Goal: Task Accomplishment & Management: Manage account settings

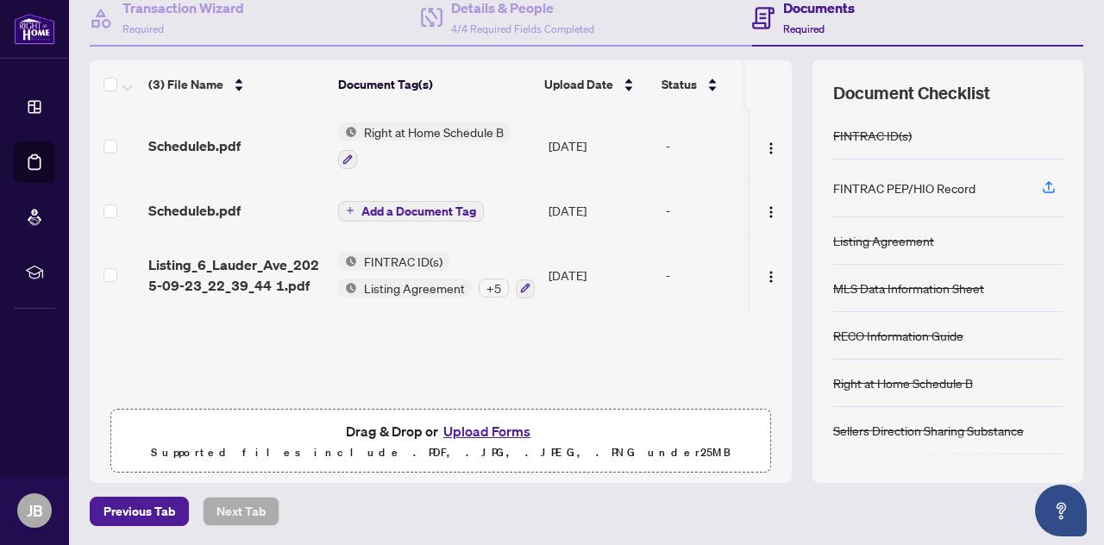
scroll to position [90, 0]
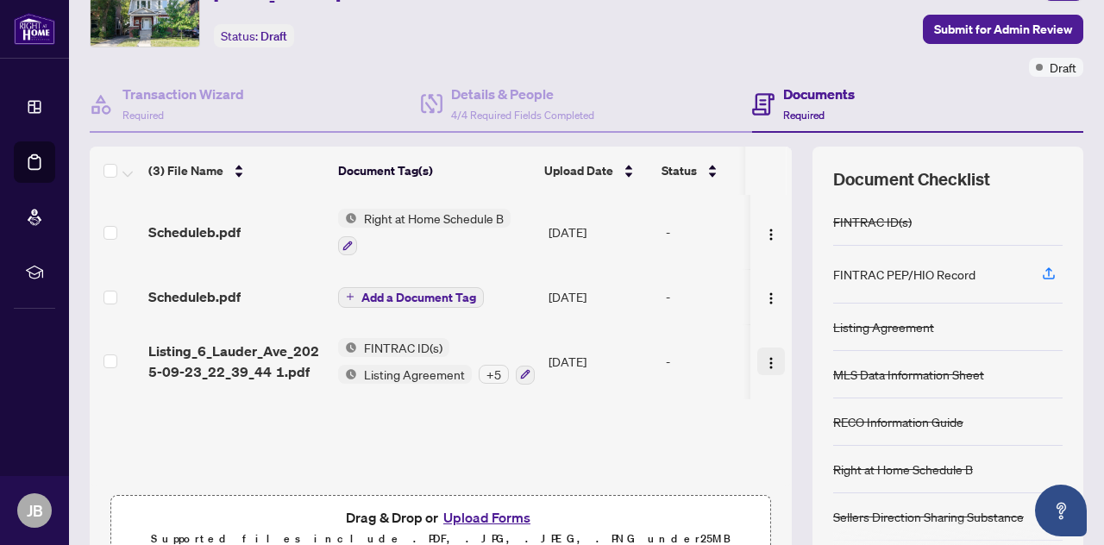
click at [764, 361] on img "button" at bounding box center [771, 363] width 14 height 14
click at [637, 437] on div "Scheduleb.pdf Right at Home Schedule B [DATE] - Scheduleb.pdf Add a Document Ta…" at bounding box center [441, 341] width 702 height 292
click at [390, 294] on span "Add a Document Tag" at bounding box center [418, 298] width 115 height 12
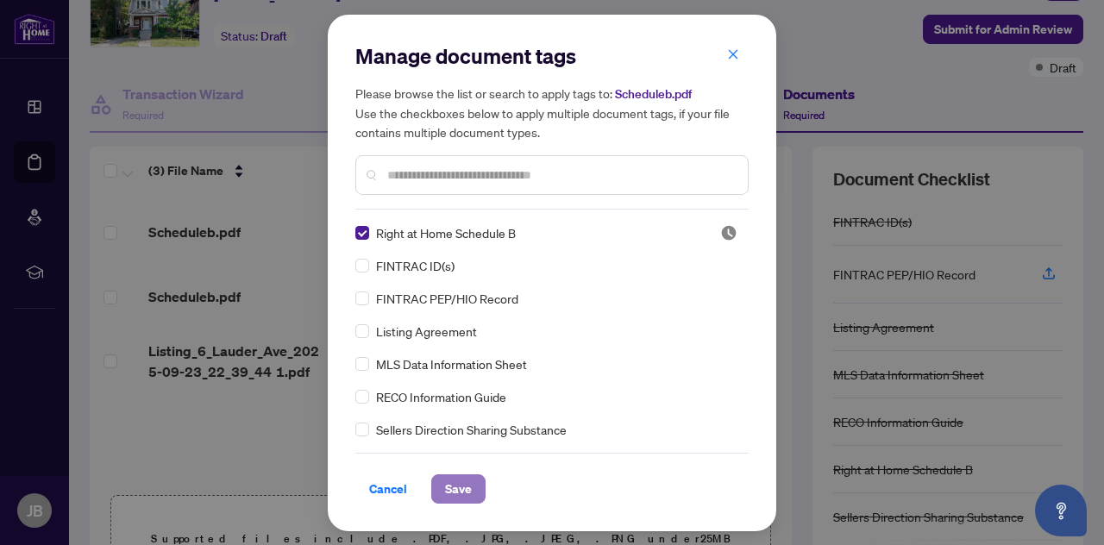
click at [445, 483] on span "Save" at bounding box center [458, 489] width 27 height 28
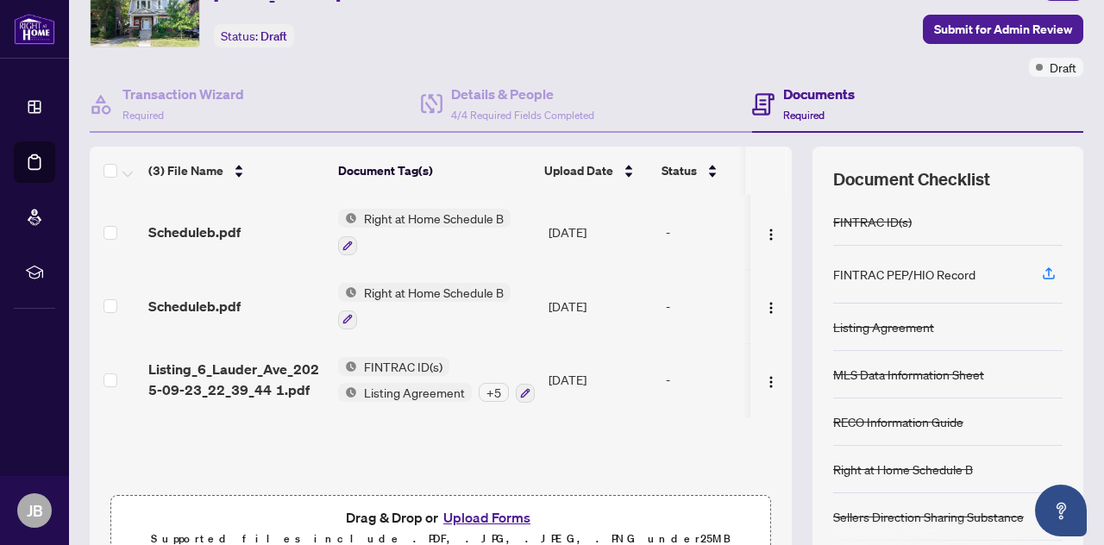
scroll to position [176, 0]
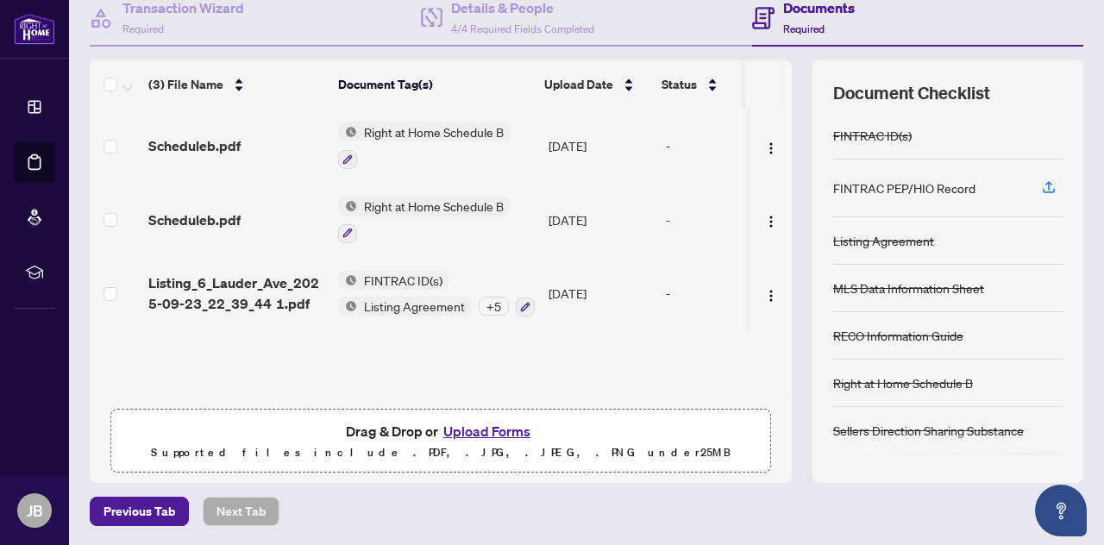
click at [478, 430] on button "Upload Forms" at bounding box center [486, 431] width 97 height 22
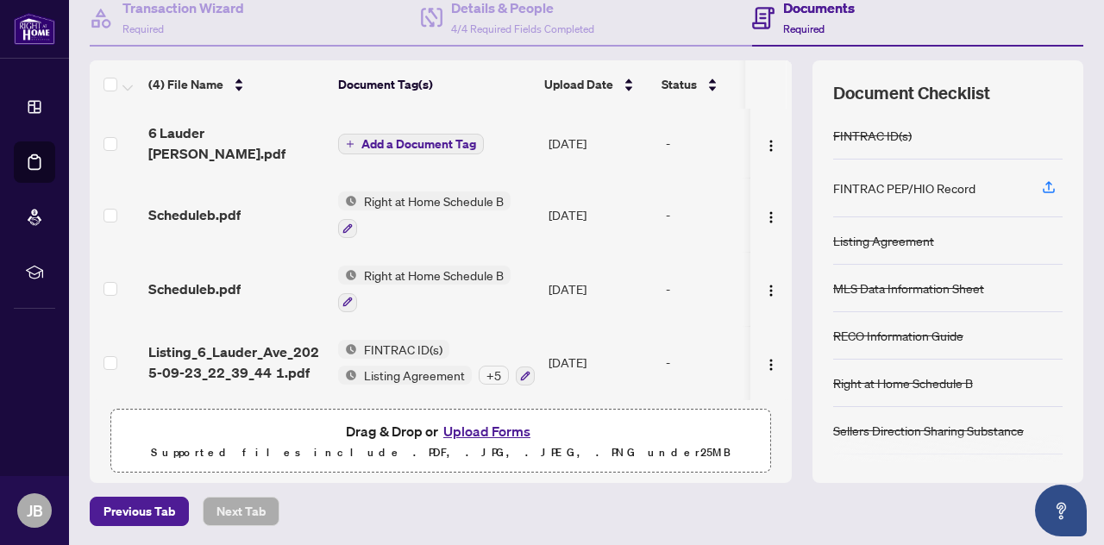
click at [419, 138] on span "Add a Document Tag" at bounding box center [418, 144] width 115 height 12
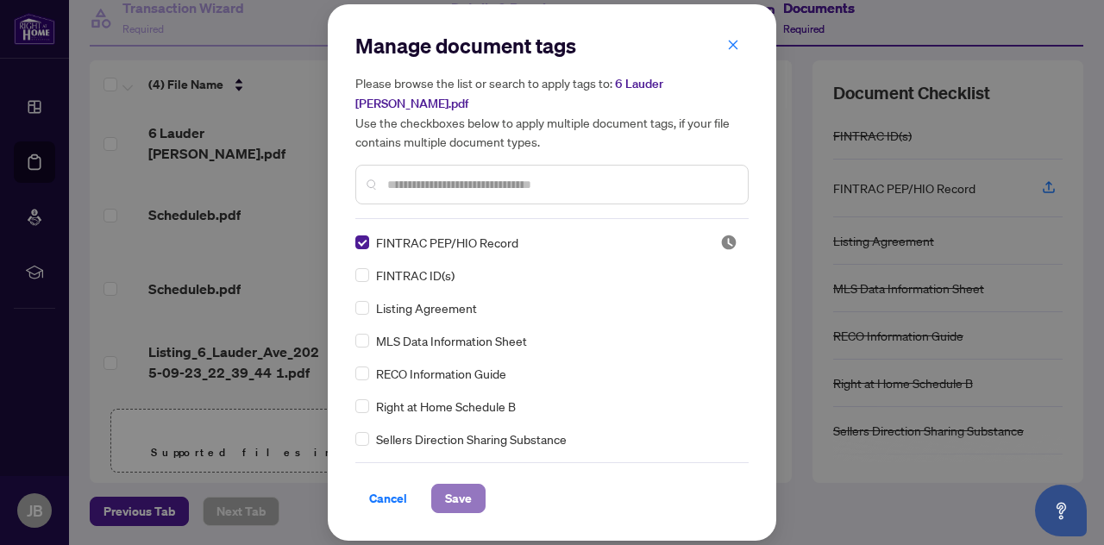
click at [448, 498] on span "Save" at bounding box center [458, 499] width 27 height 28
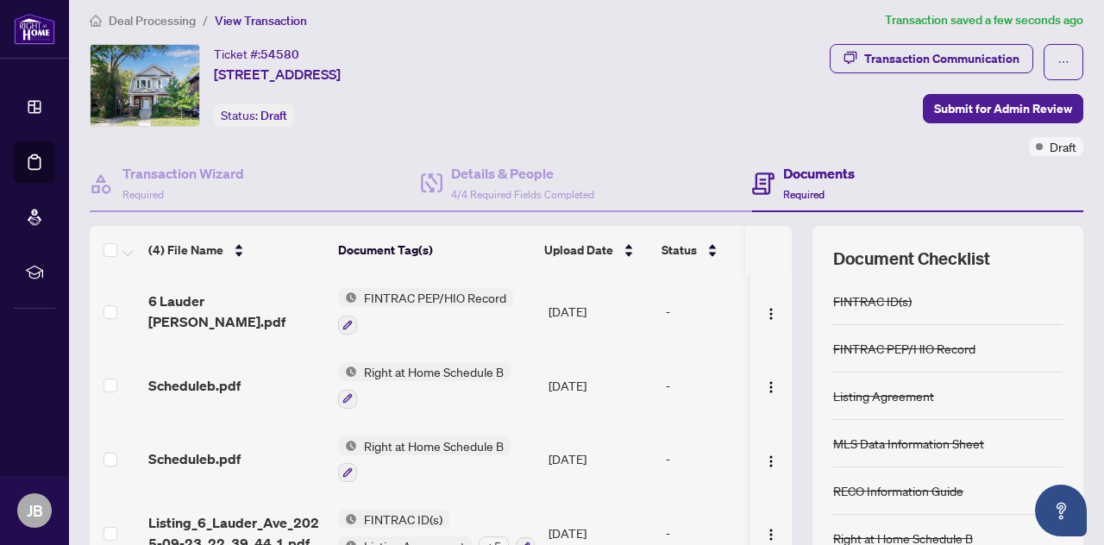
scroll to position [0, 0]
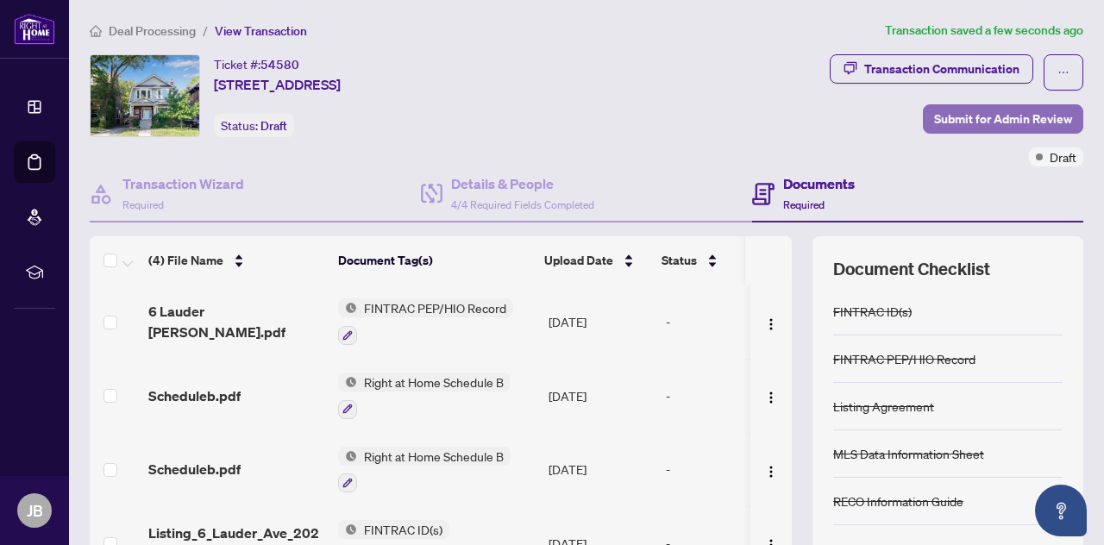
click at [946, 115] on span "Submit for Admin Review" at bounding box center [1003, 119] width 138 height 28
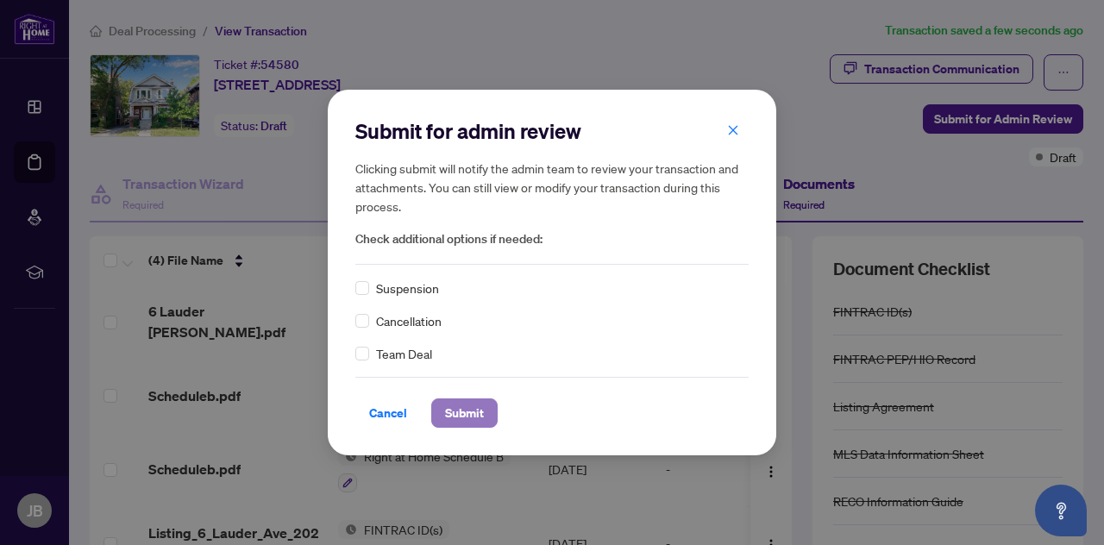
click at [458, 409] on span "Submit" at bounding box center [464, 413] width 39 height 28
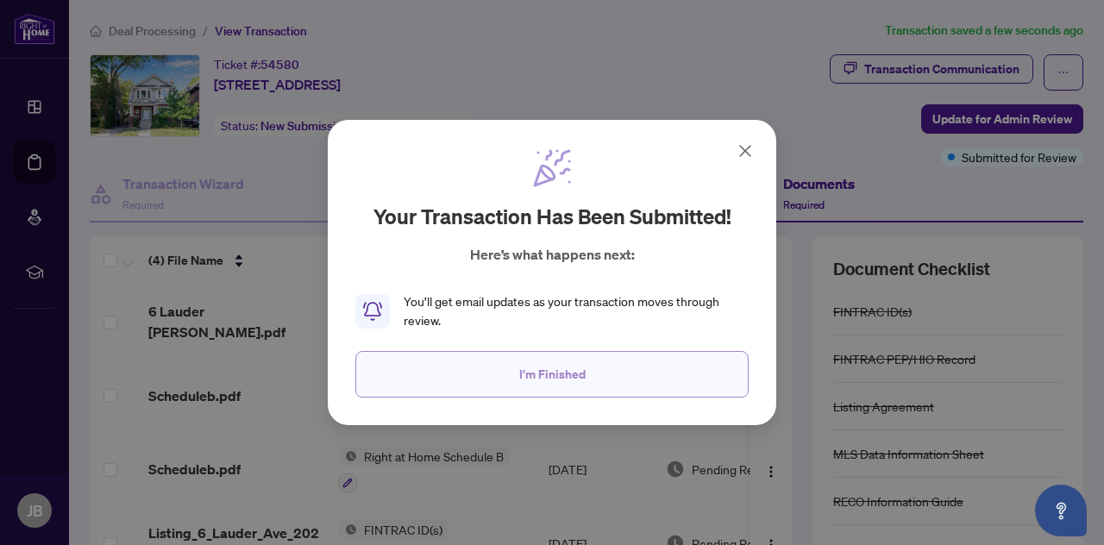
click at [556, 372] on span "I'm Finished" at bounding box center [552, 375] width 66 height 28
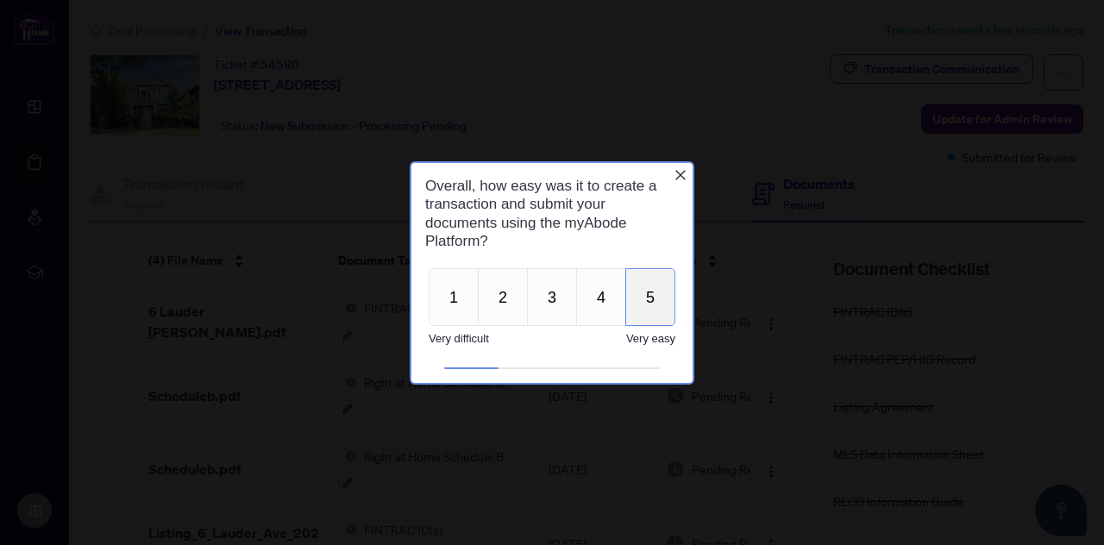
click at [641, 296] on button "5" at bounding box center [650, 296] width 50 height 58
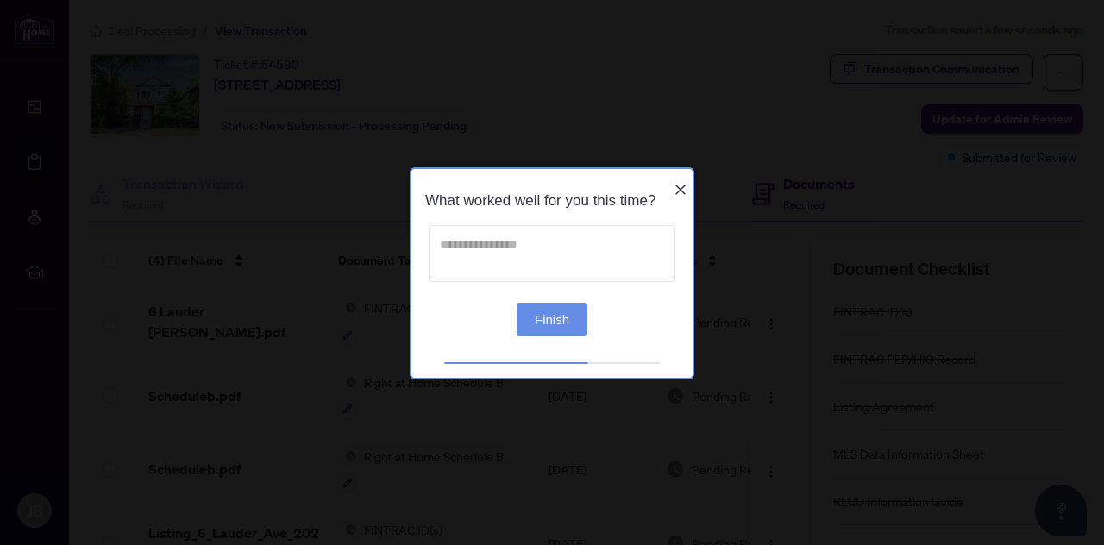
click at [477, 260] on textarea at bounding box center [552, 252] width 247 height 57
click at [551, 324] on button "Finish" at bounding box center [552, 319] width 71 height 34
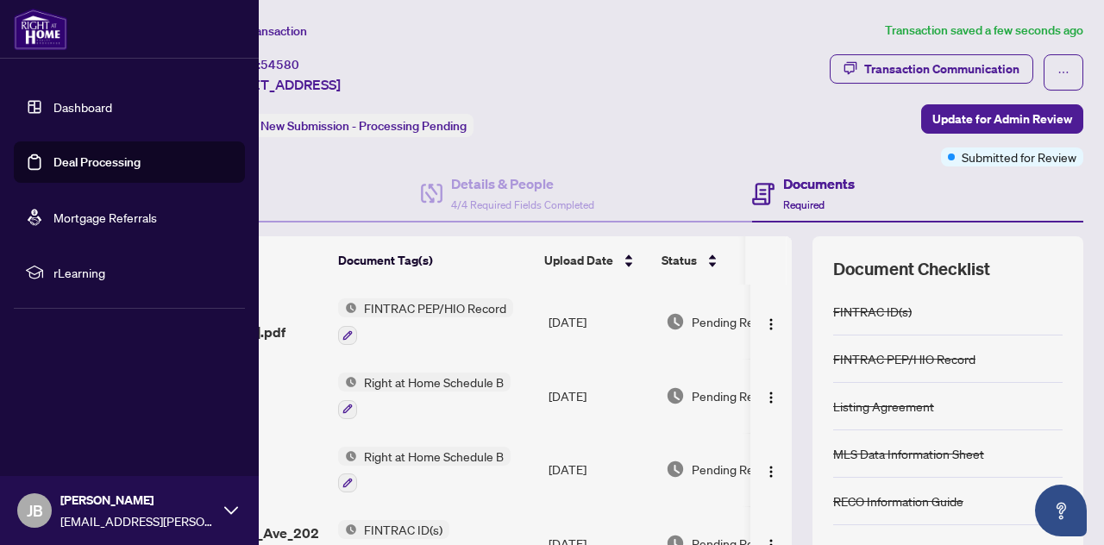
click at [66, 158] on link "Deal Processing" at bounding box center [96, 162] width 87 height 16
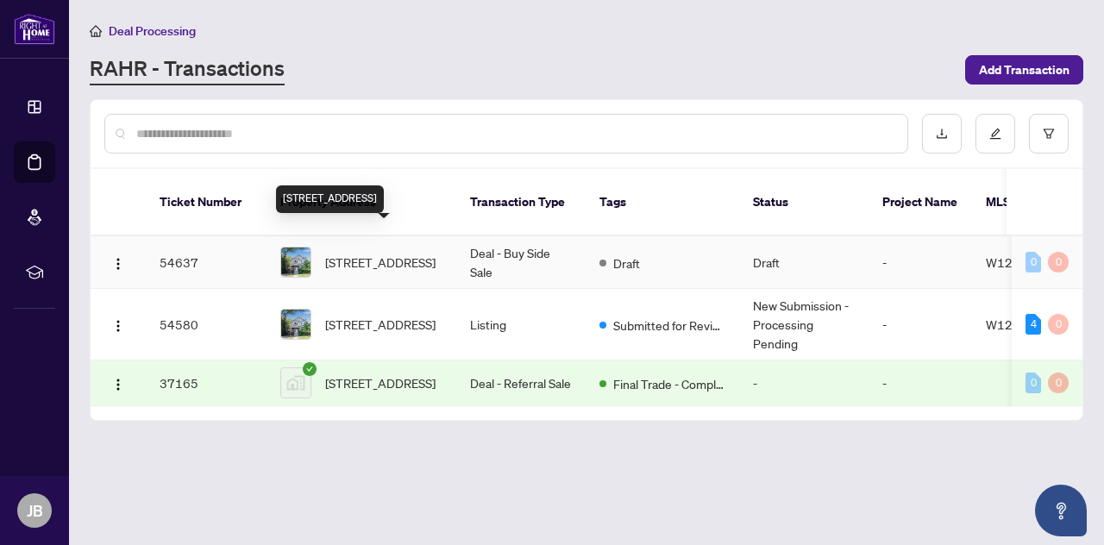
click at [344, 253] on span "[STREET_ADDRESS]" at bounding box center [380, 262] width 110 height 19
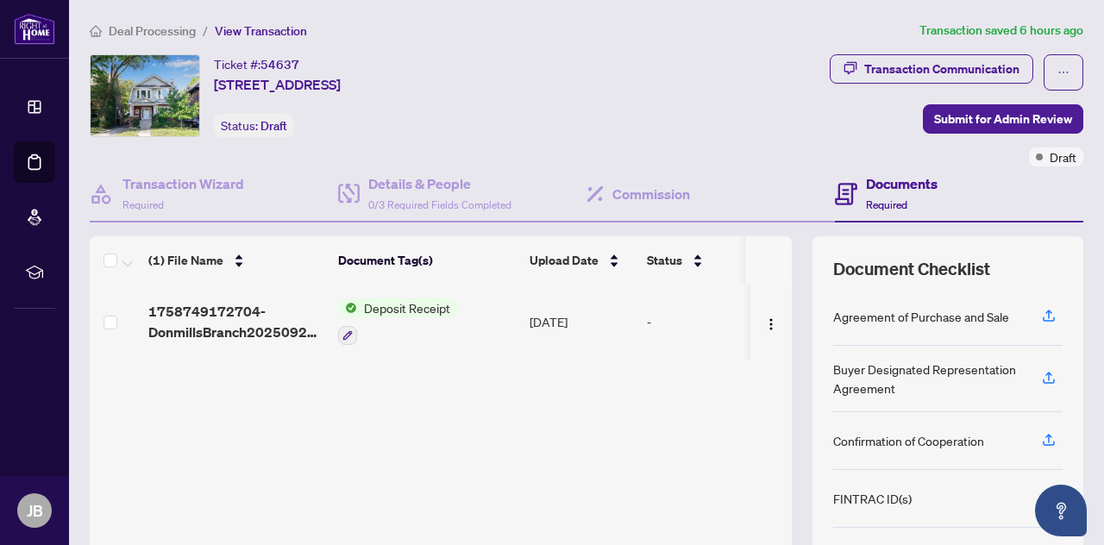
scroll to position [176, 0]
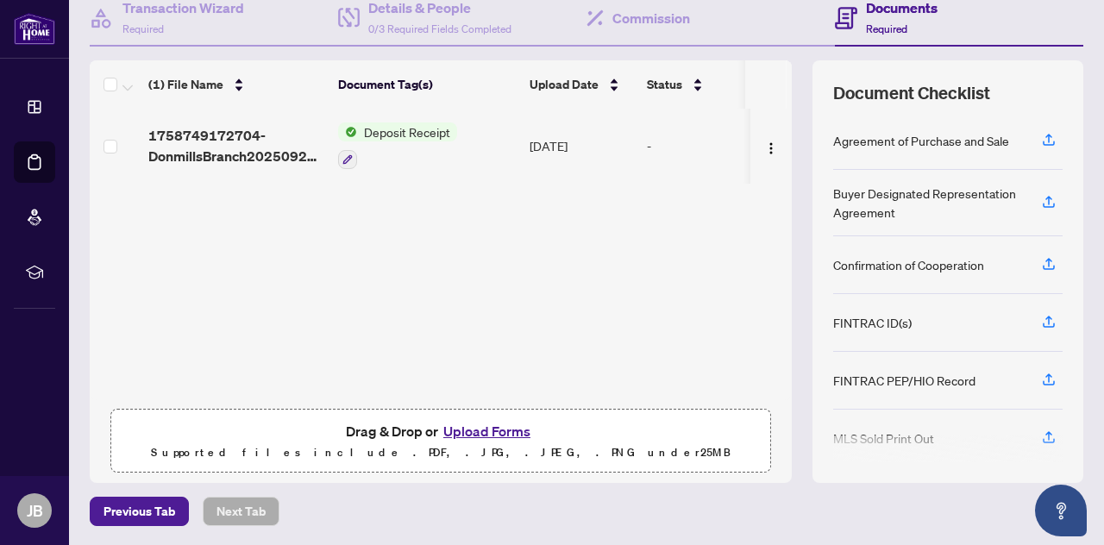
click at [462, 425] on button "Upload Forms" at bounding box center [486, 431] width 97 height 22
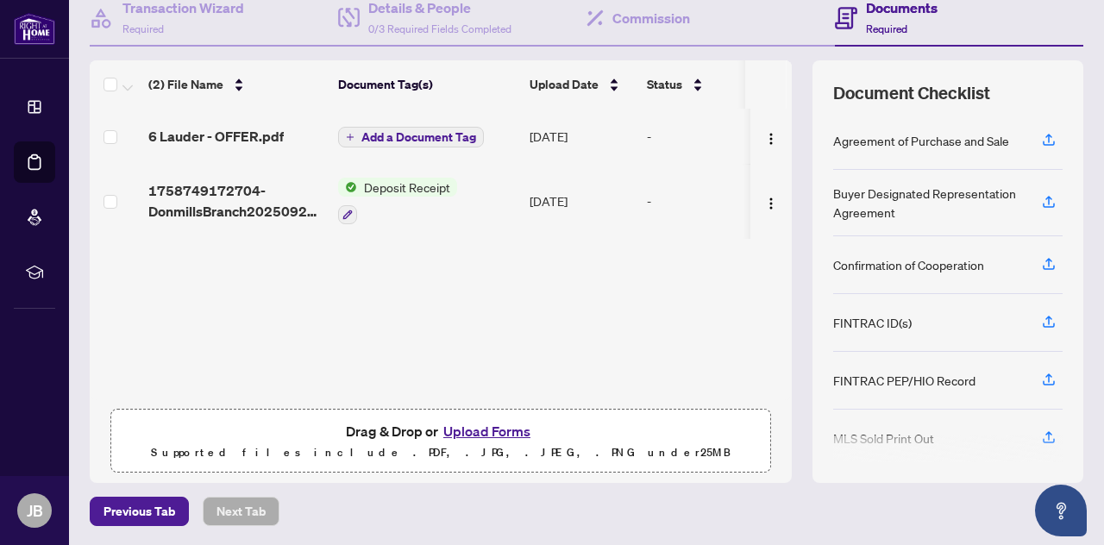
click at [371, 133] on span "Add a Document Tag" at bounding box center [418, 137] width 115 height 12
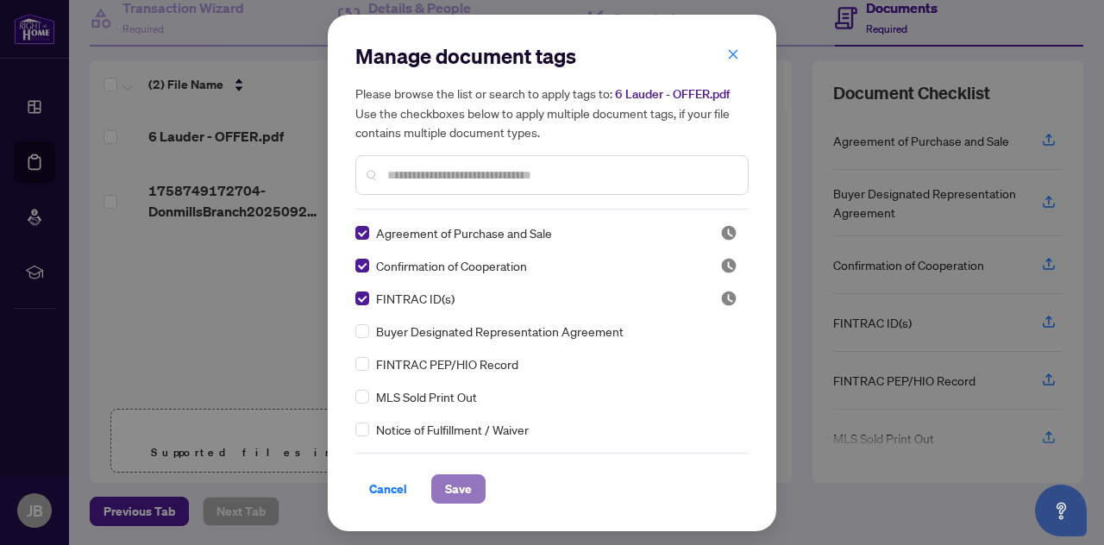
click at [447, 488] on span "Save" at bounding box center [458, 489] width 27 height 28
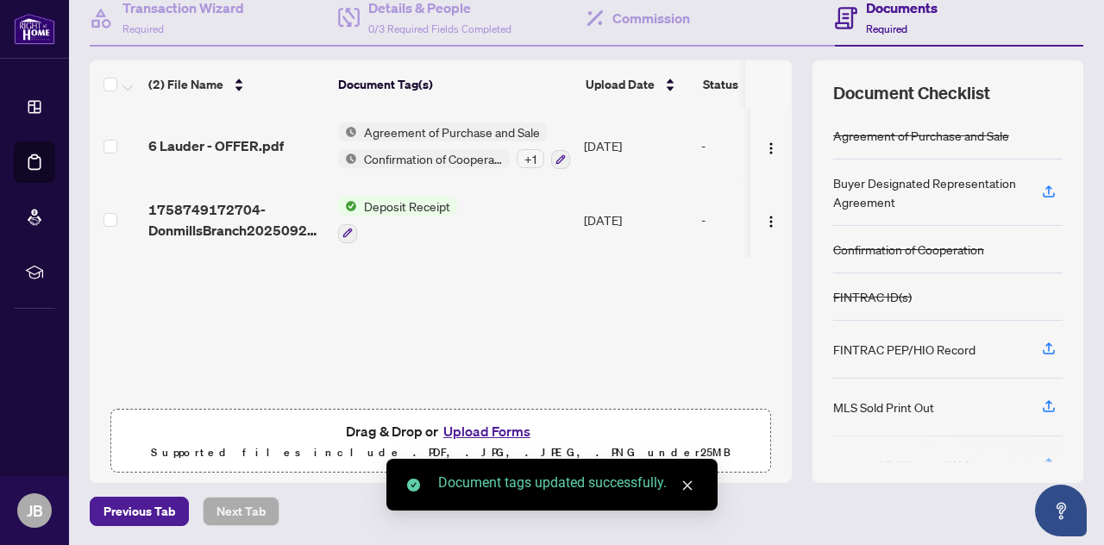
click at [465, 430] on button "Upload Forms" at bounding box center [486, 431] width 97 height 22
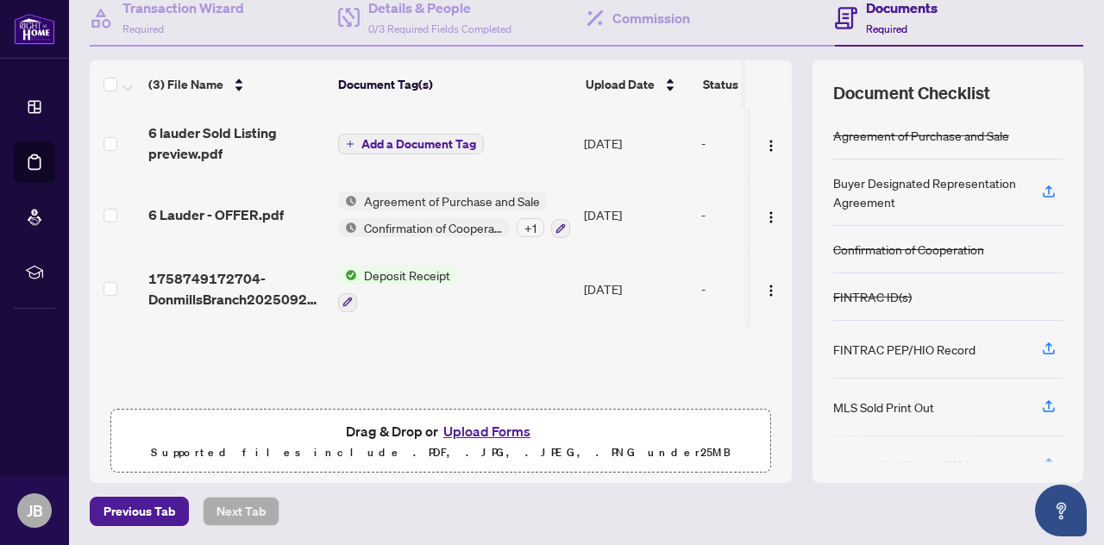
click at [369, 138] on span "Add a Document Tag" at bounding box center [418, 144] width 115 height 12
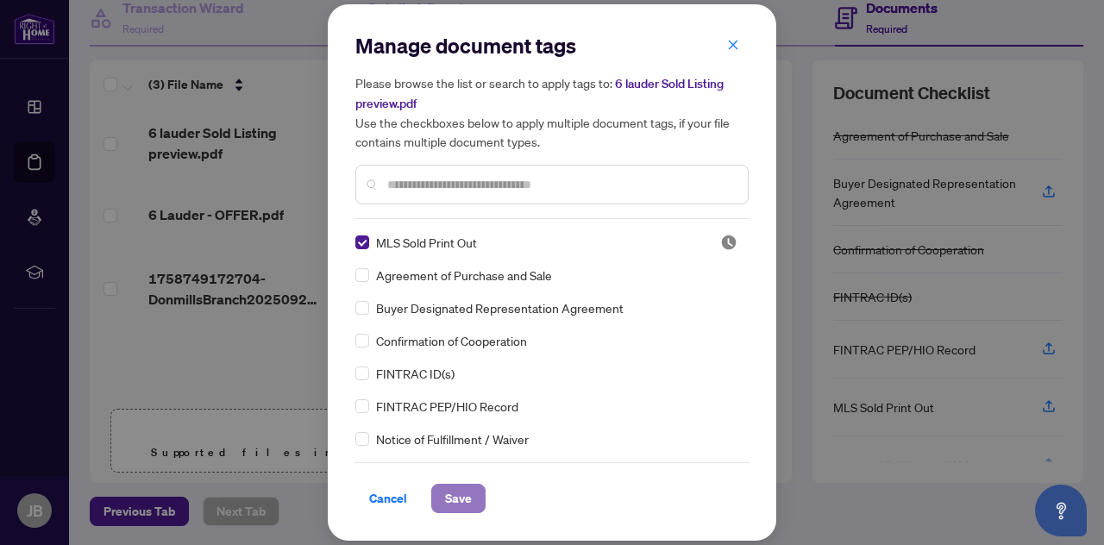
click at [445, 494] on span "Save" at bounding box center [458, 499] width 27 height 28
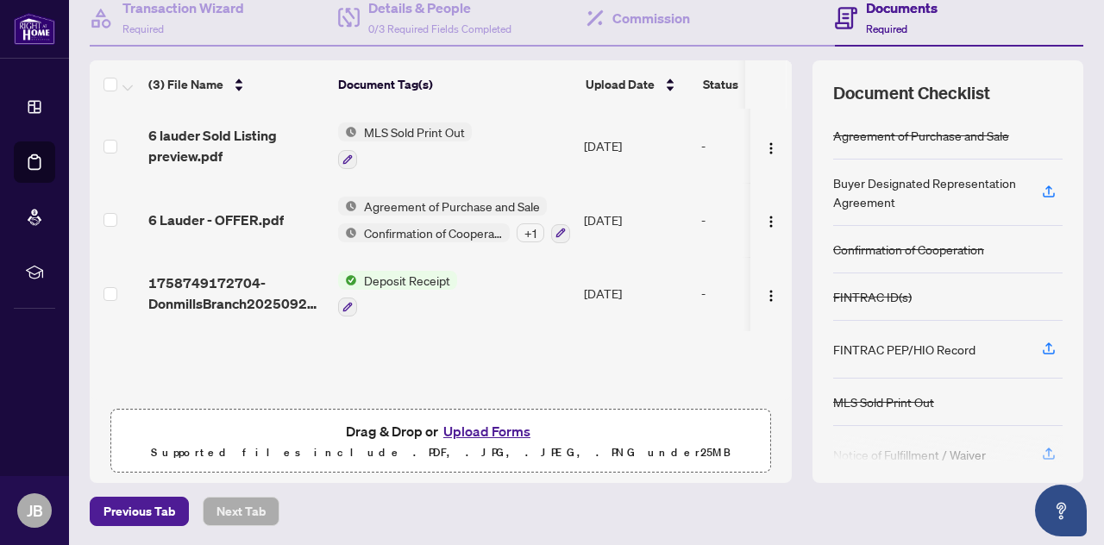
scroll to position [90, 0]
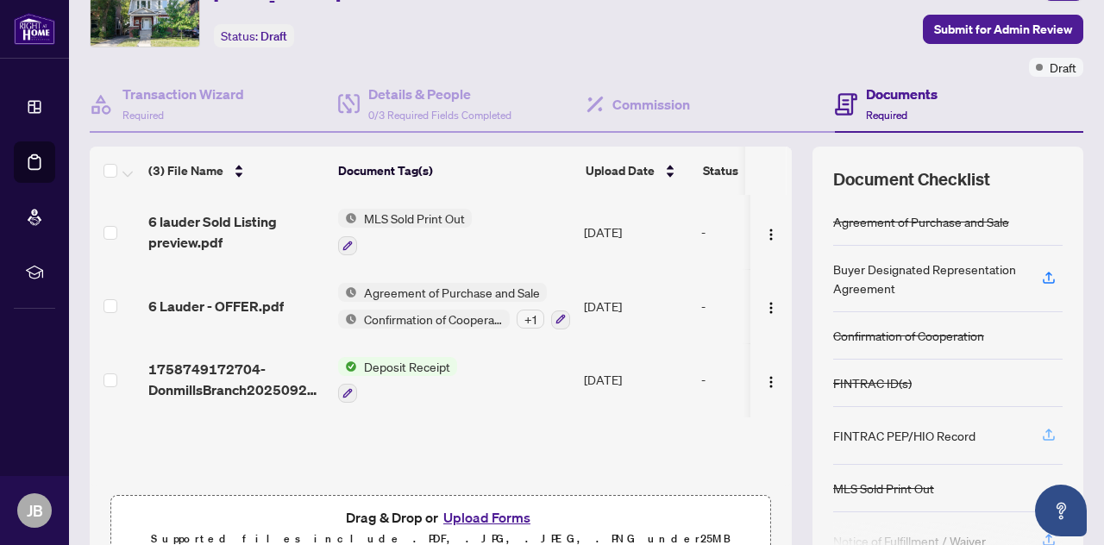
click at [1046, 429] on icon "button" at bounding box center [1049, 433] width 7 height 9
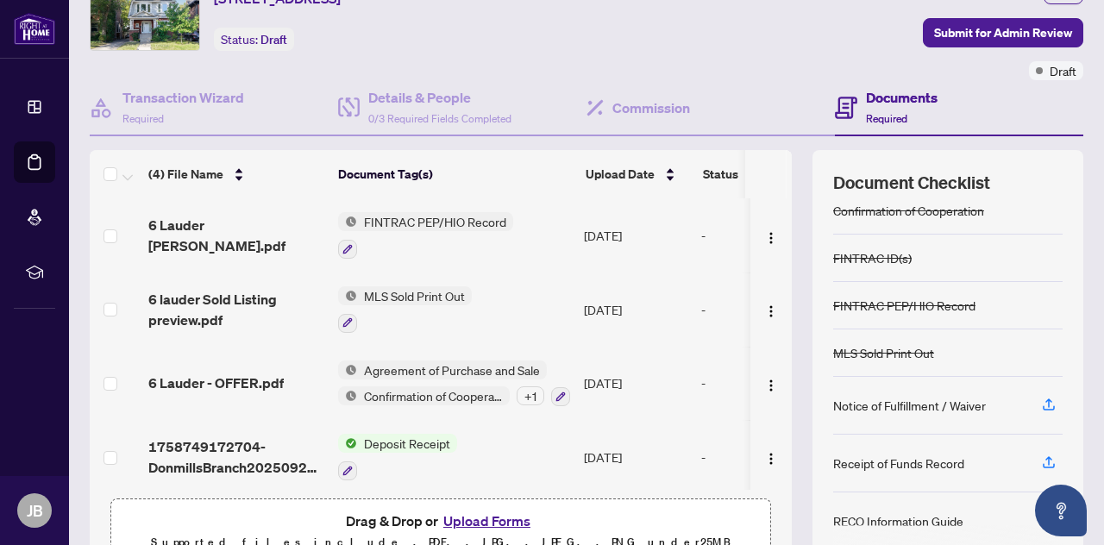
scroll to position [176, 0]
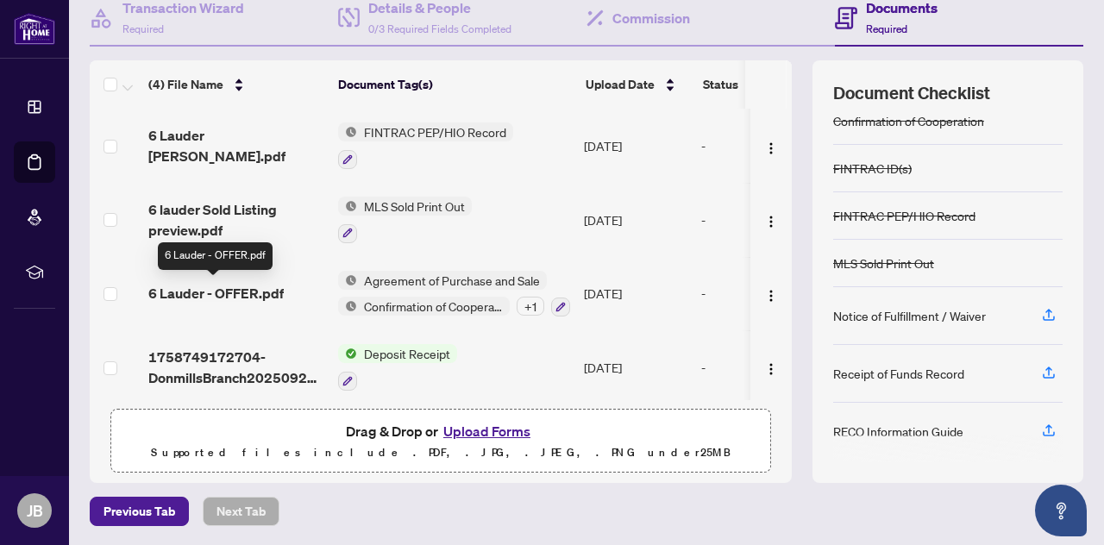
drag, startPoint x: 261, startPoint y: 289, endPoint x: 241, endPoint y: 286, distance: 20.0
click at [241, 286] on span "6 Lauder - OFFER.pdf" at bounding box center [215, 293] width 135 height 21
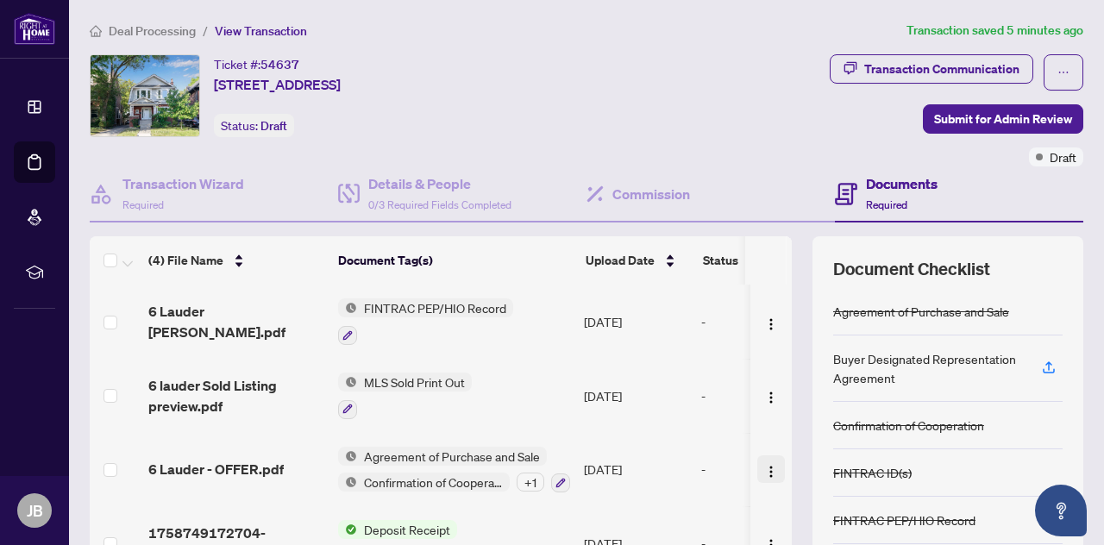
click at [764, 466] on img "button" at bounding box center [771, 472] width 14 height 14
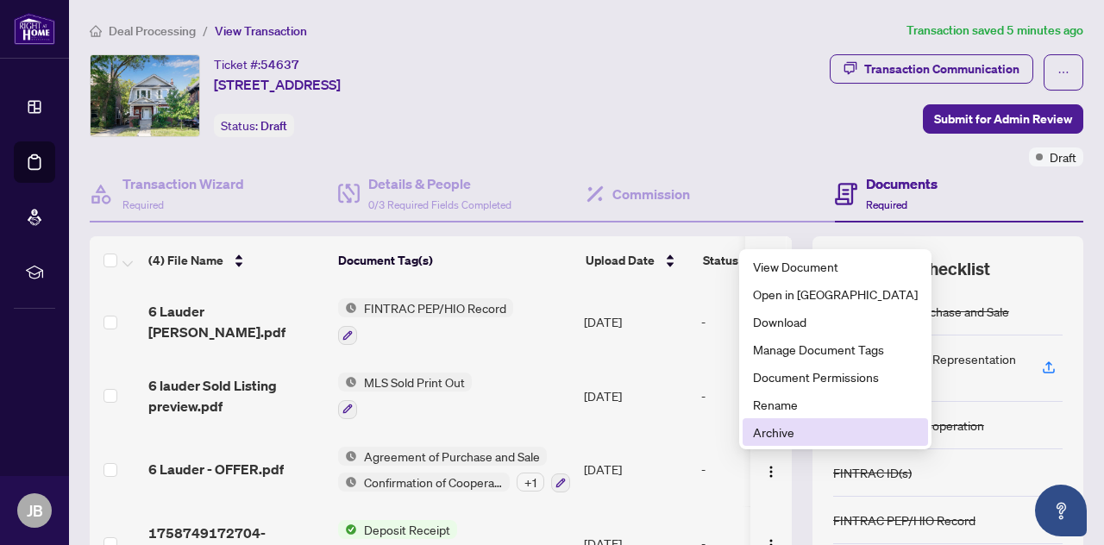
click at [783, 429] on span "Archive" at bounding box center [835, 432] width 165 height 19
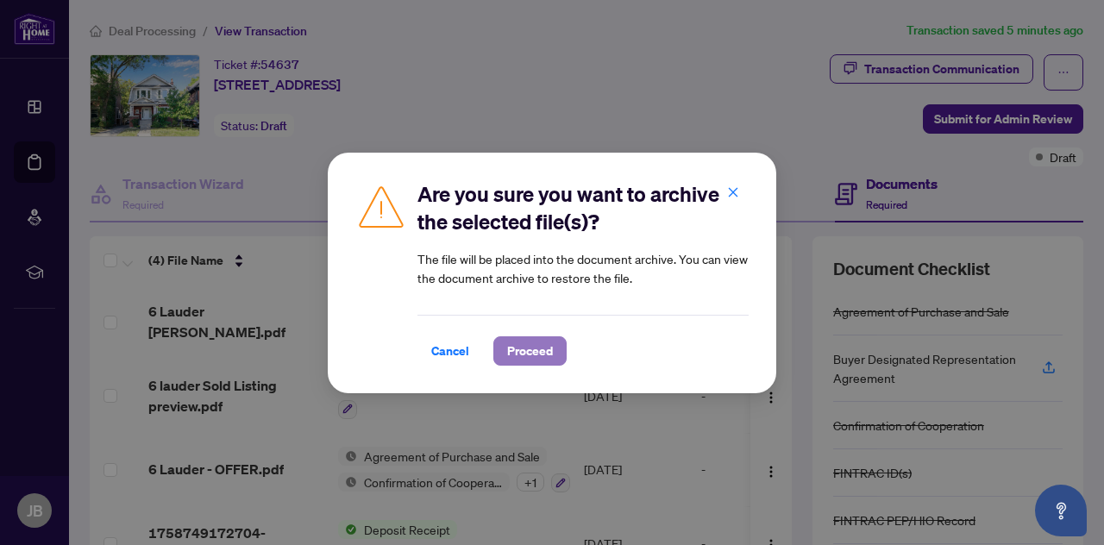
click at [528, 346] on span "Proceed" at bounding box center [530, 351] width 46 height 28
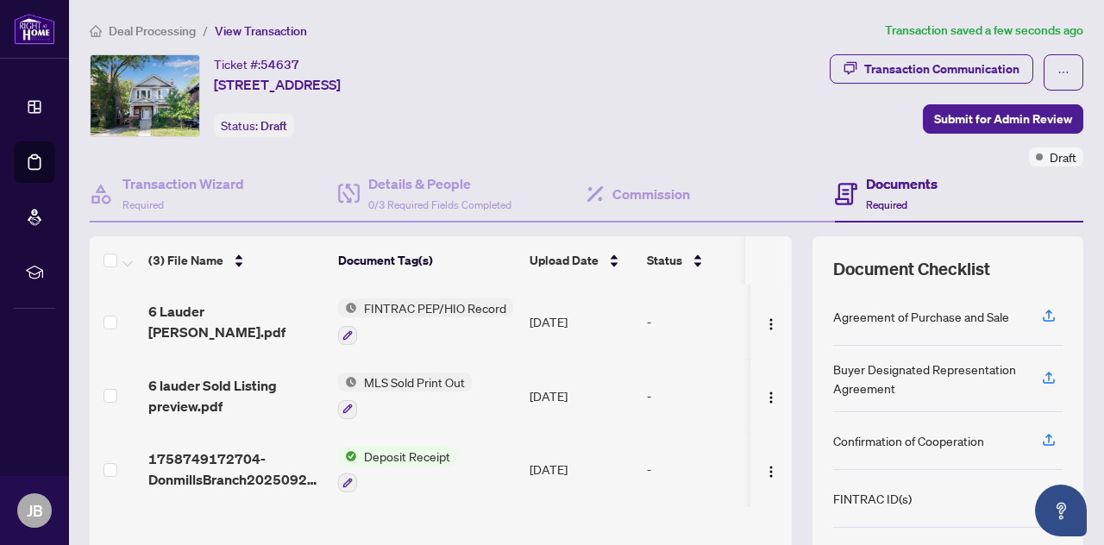
scroll to position [176, 0]
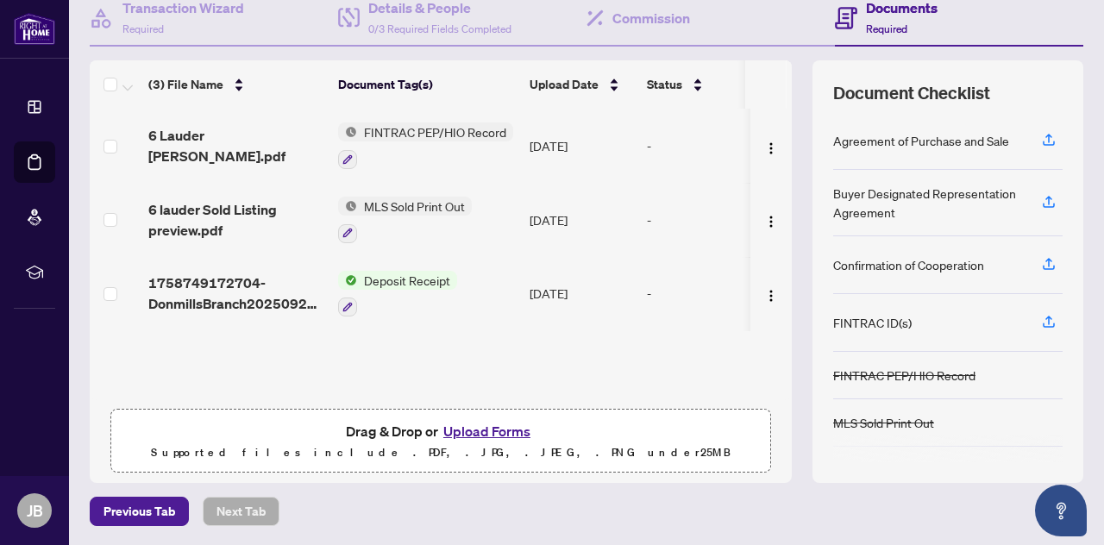
click at [461, 430] on button "Upload Forms" at bounding box center [486, 431] width 97 height 22
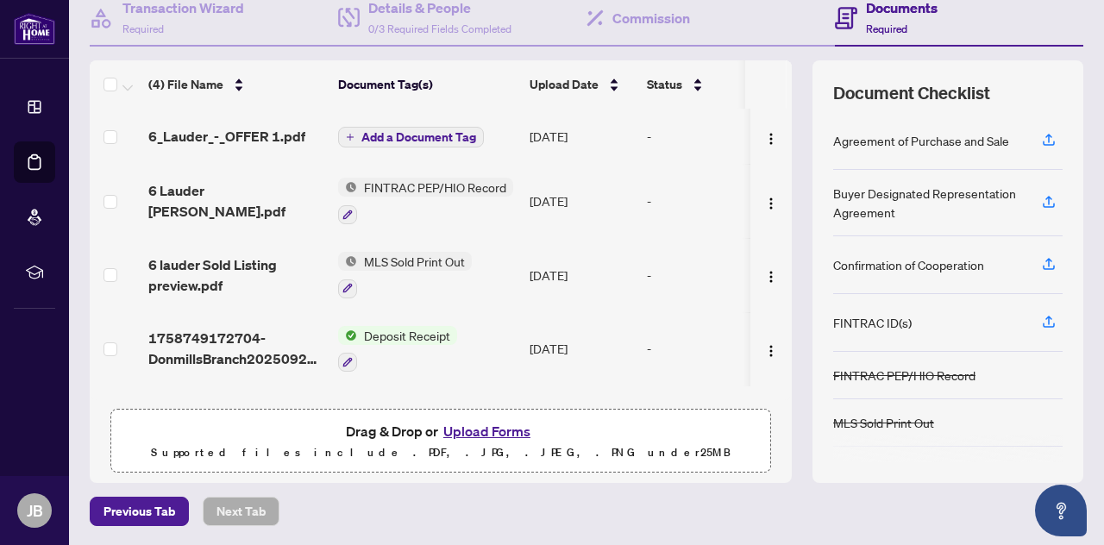
click at [867, 135] on div "Agreement of Purchase and Sale" at bounding box center [921, 140] width 176 height 19
click at [369, 135] on span "Add a Document Tag" at bounding box center [418, 137] width 115 height 12
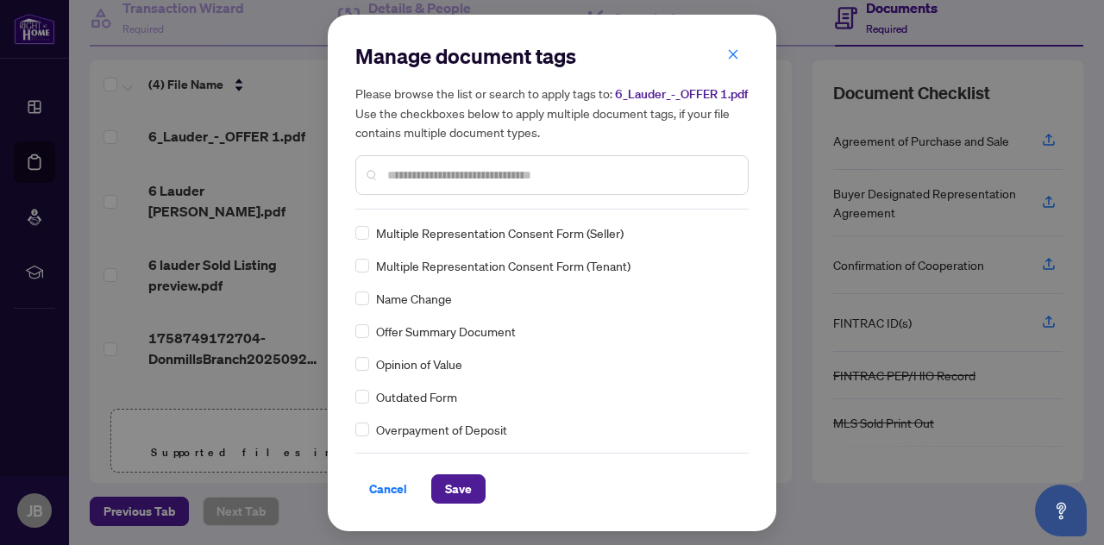
scroll to position [0, 0]
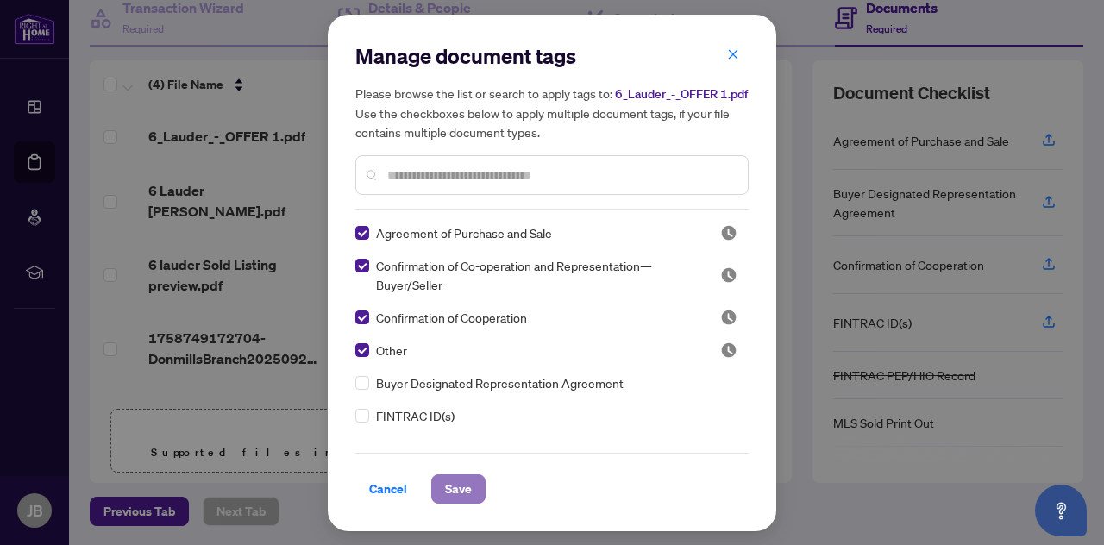
click at [457, 491] on span "Save" at bounding box center [458, 489] width 27 height 28
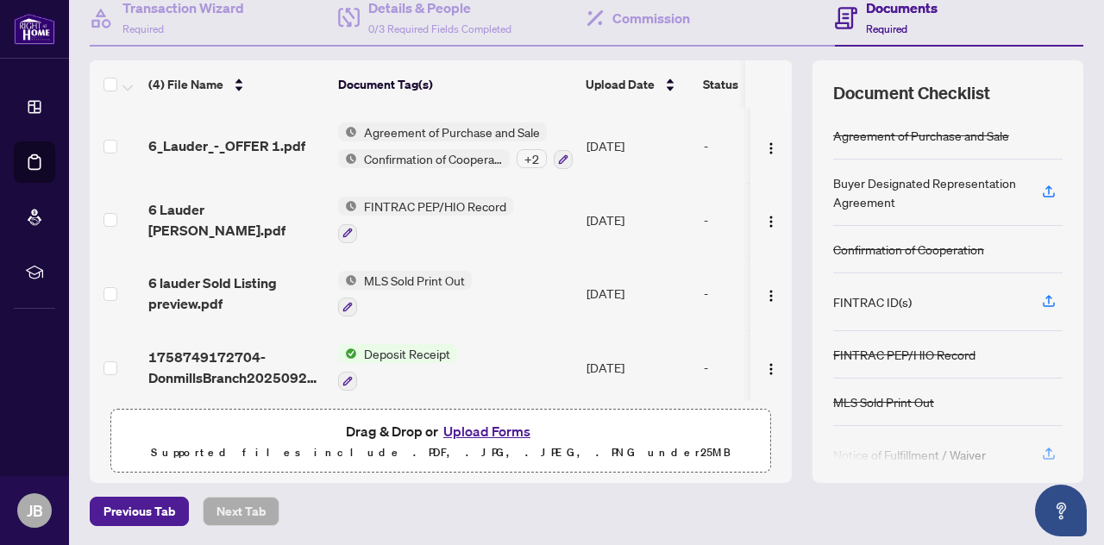
scroll to position [138, 0]
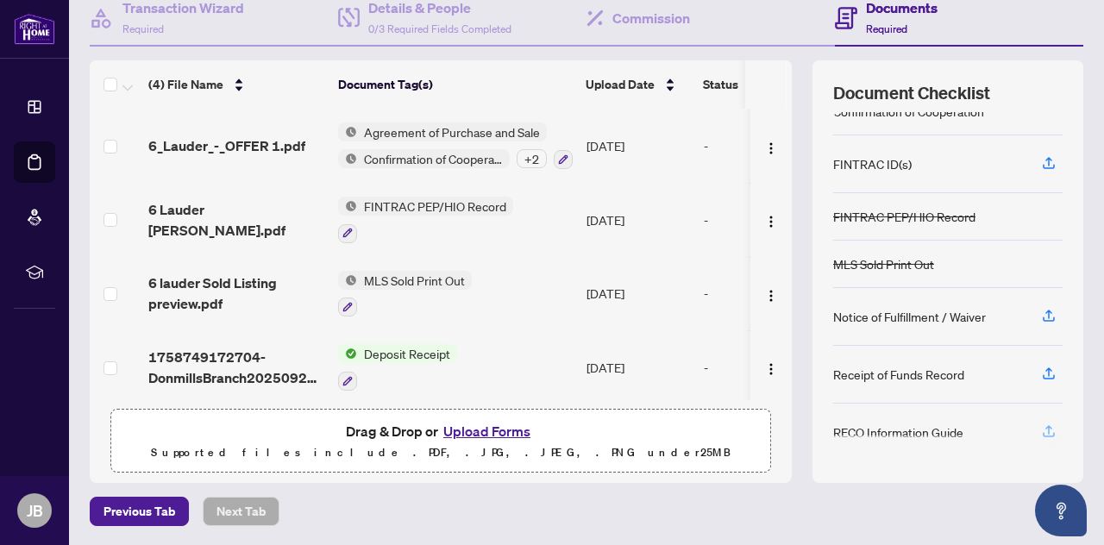
click at [1046, 425] on icon "button" at bounding box center [1049, 429] width 7 height 9
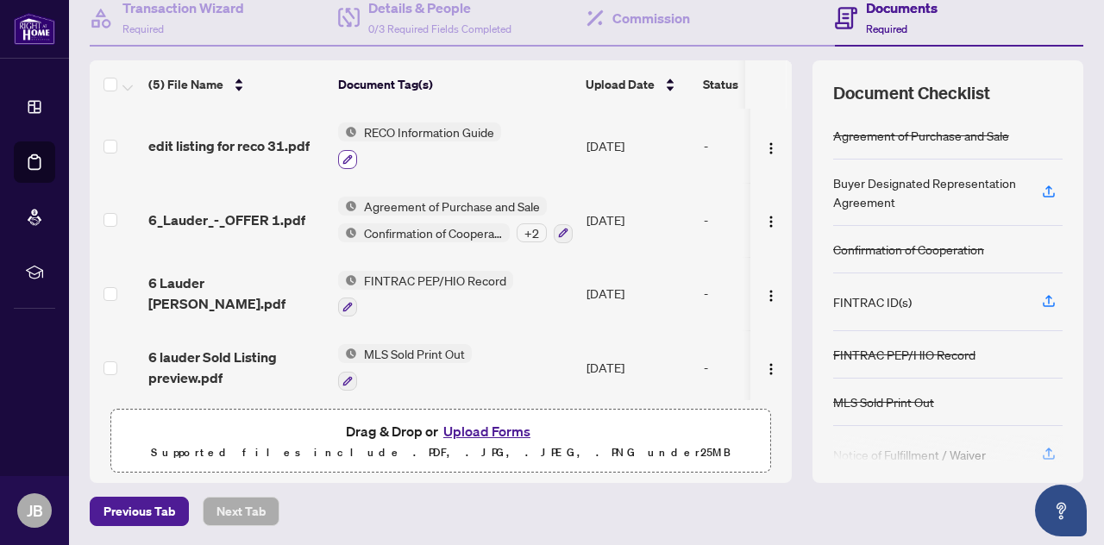
click at [348, 156] on icon "button" at bounding box center [347, 158] width 9 height 9
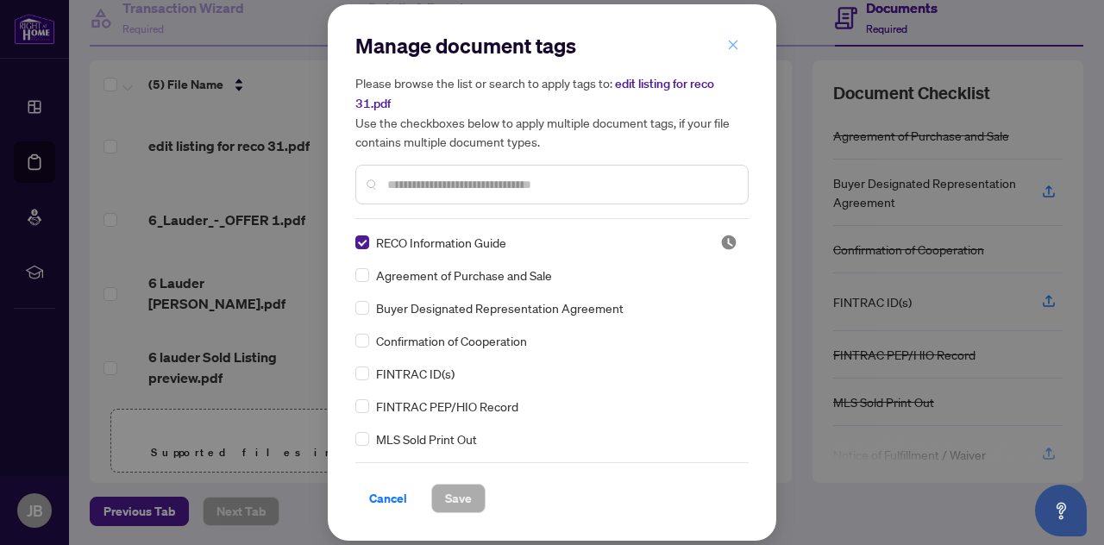
click at [733, 41] on icon "close" at bounding box center [733, 45] width 12 height 12
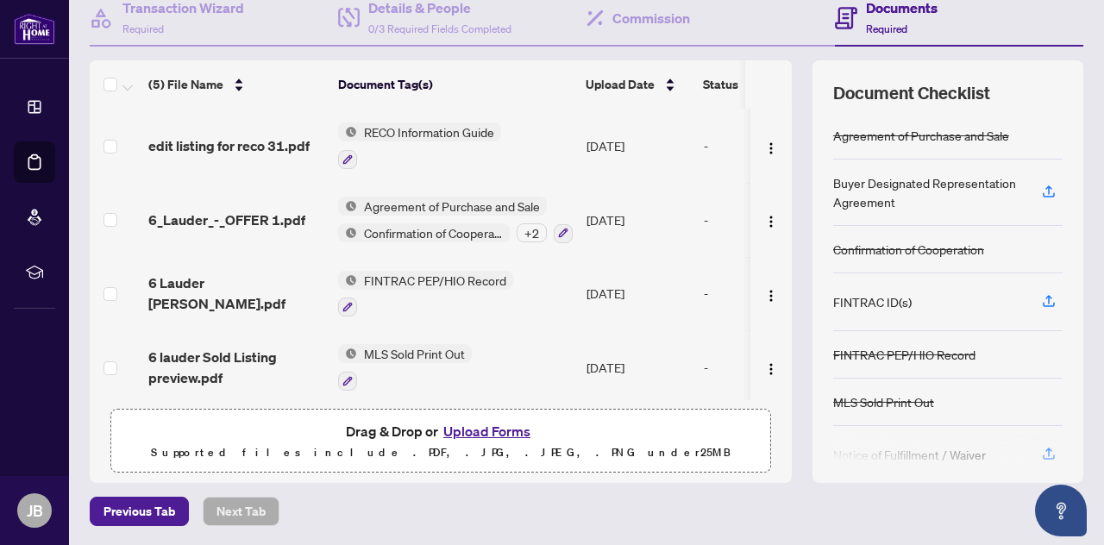
scroll to position [129, 0]
